Goal: Information Seeking & Learning: Learn about a topic

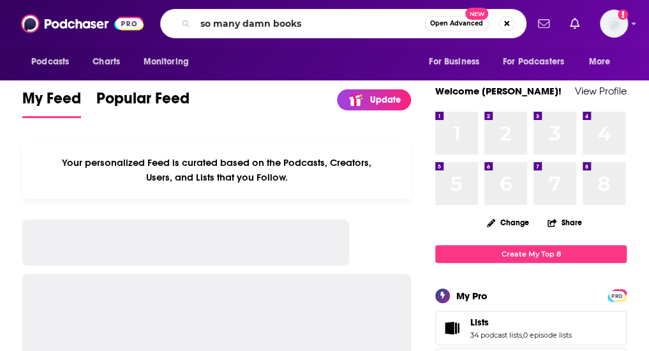
type input "so many damn books"
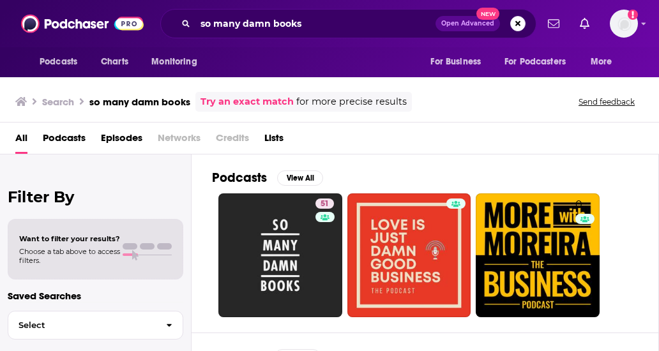
click at [308, 222] on div "Power Score: 51" at bounding box center [325, 220] width 70 height 19
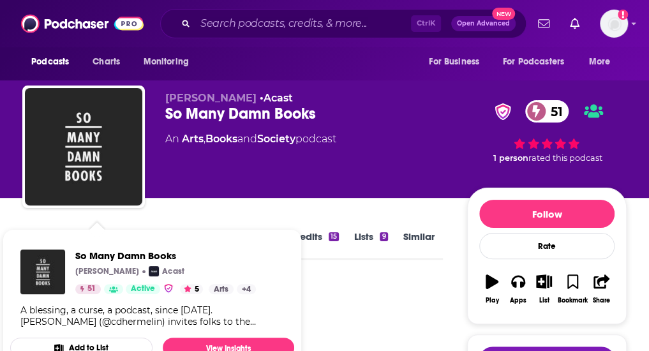
click at [325, 301] on div "Podcast Insights" at bounding box center [227, 312] width 410 height 65
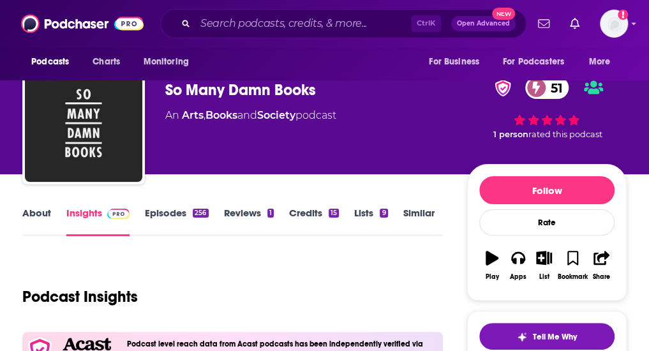
scroll to position [26, 0]
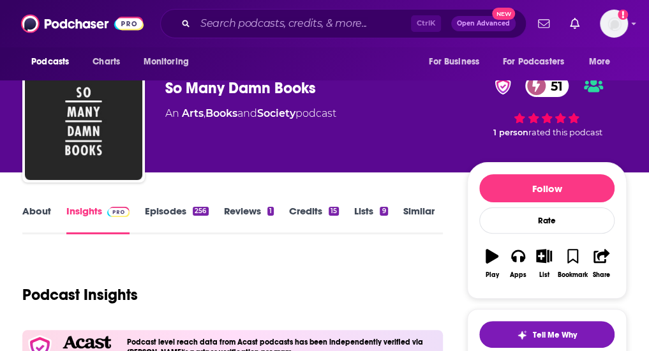
click at [38, 221] on link "About" at bounding box center [36, 219] width 29 height 29
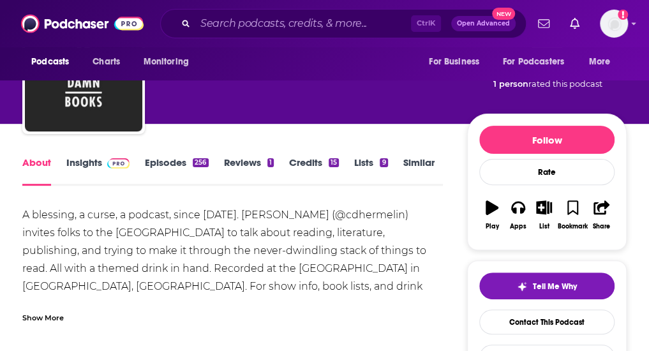
scroll to position [77, 0]
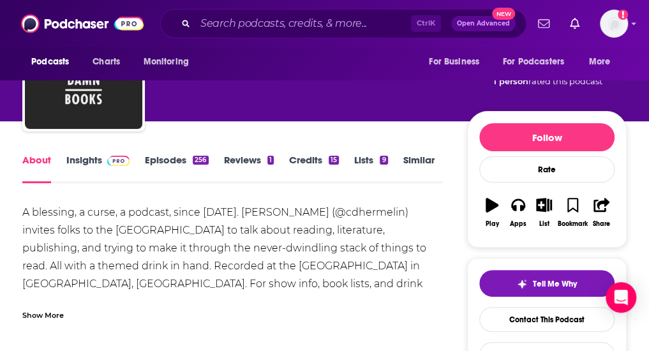
click at [122, 166] on img at bounding box center [118, 161] width 22 height 10
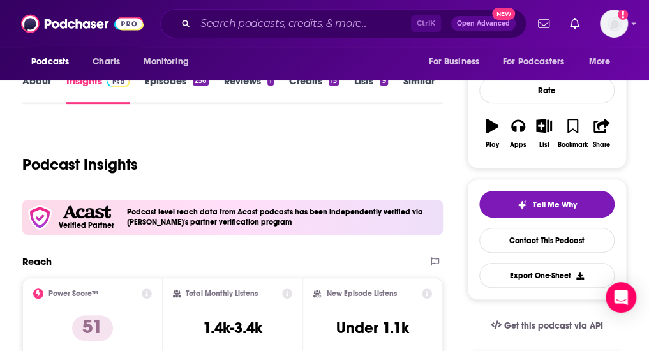
scroll to position [153, 0]
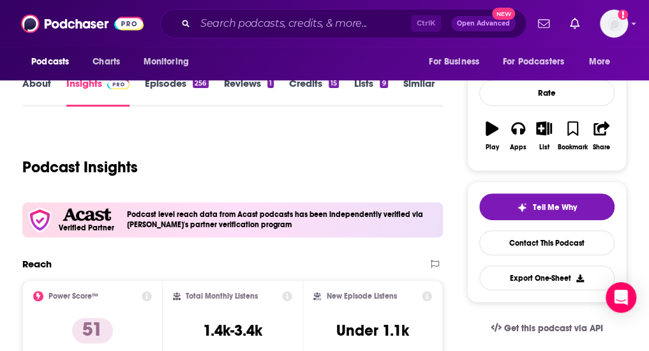
click at [196, 101] on link "Episodes 256" at bounding box center [176, 91] width 63 height 29
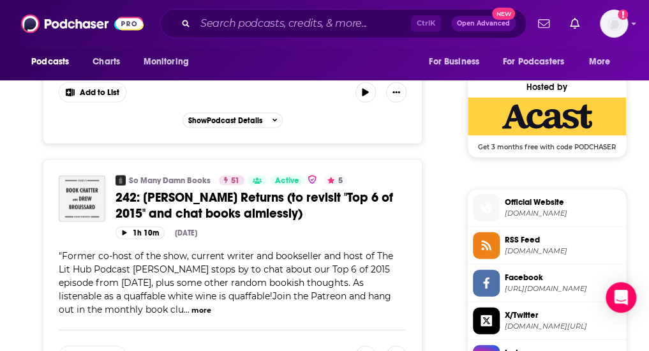
scroll to position [1047, 0]
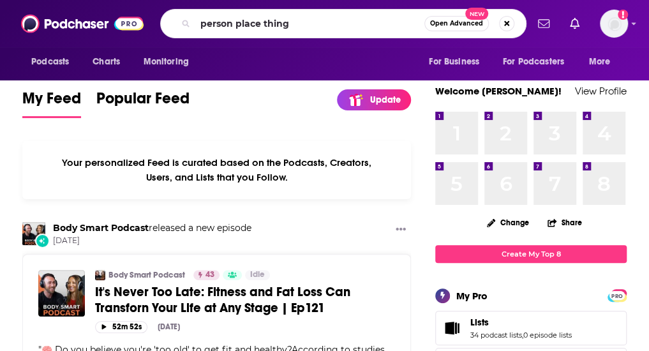
type input "person place thing"
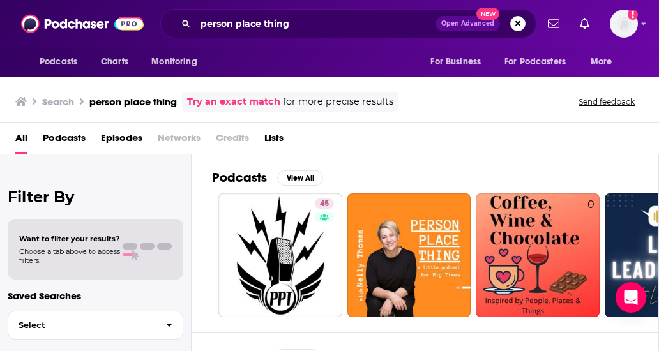
click at [197, 218] on div "Podcasts View All 45 0 6 31 33 + 144 Episodes View All Metta Hour with [PERSON_…" at bounding box center [424, 254] width 467 height 201
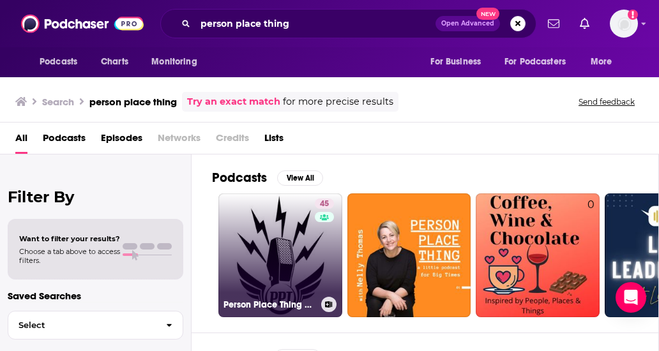
click at [282, 239] on link "45 Person Place Thing with [PERSON_NAME]" at bounding box center [280, 255] width 124 height 124
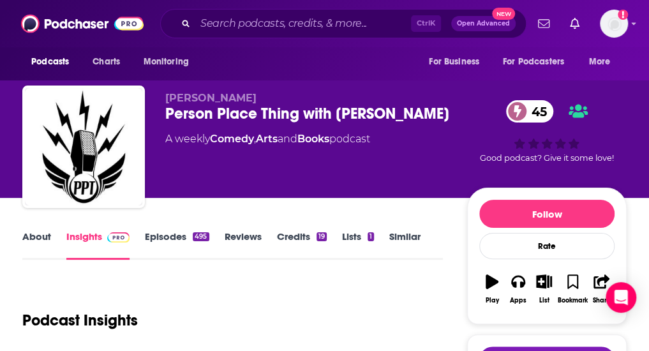
click at [51, 248] on link "About" at bounding box center [36, 244] width 29 height 29
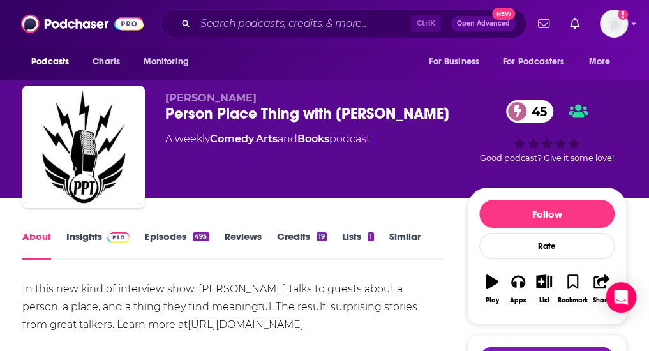
click at [170, 298] on div "In this new kind of interview show, [PERSON_NAME] talks to guests about a perso…" at bounding box center [232, 307] width 421 height 54
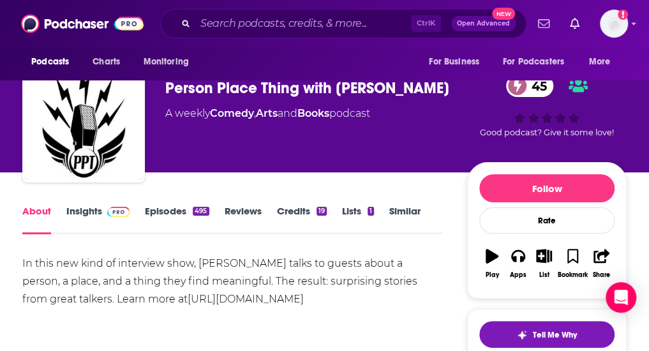
scroll to position [51, 0]
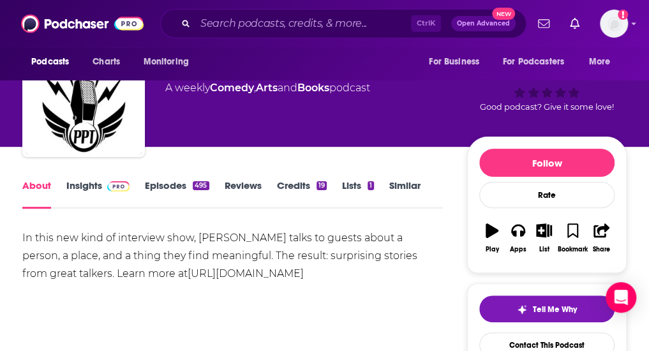
click at [110, 209] on link "Insights" at bounding box center [97, 193] width 63 height 29
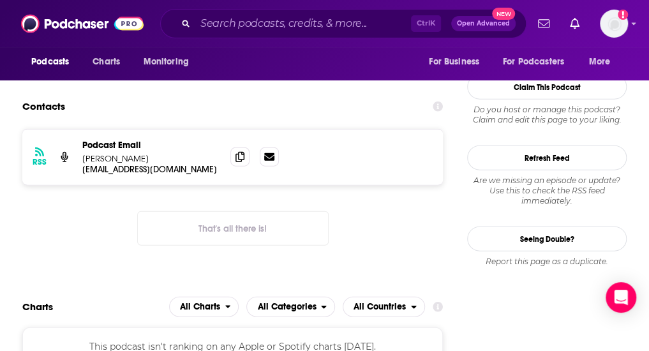
scroll to position [1099, 0]
